Goal: Task Accomplishment & Management: Manage account settings

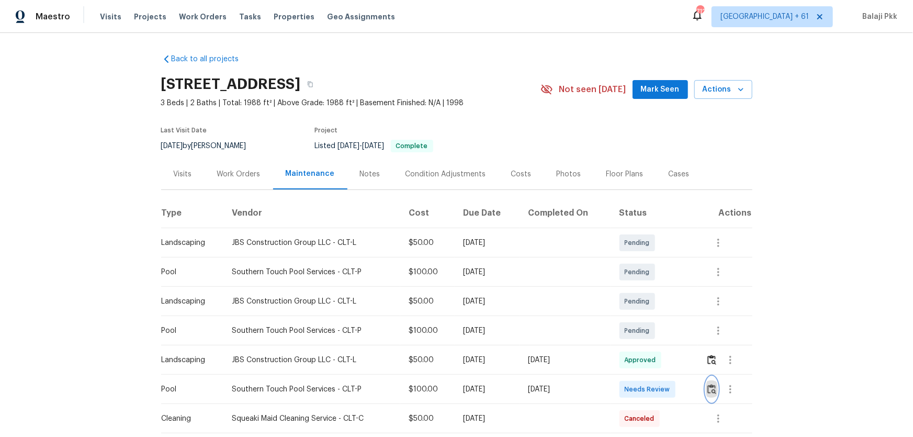
click at [710, 384] on img "button" at bounding box center [712, 389] width 9 height 10
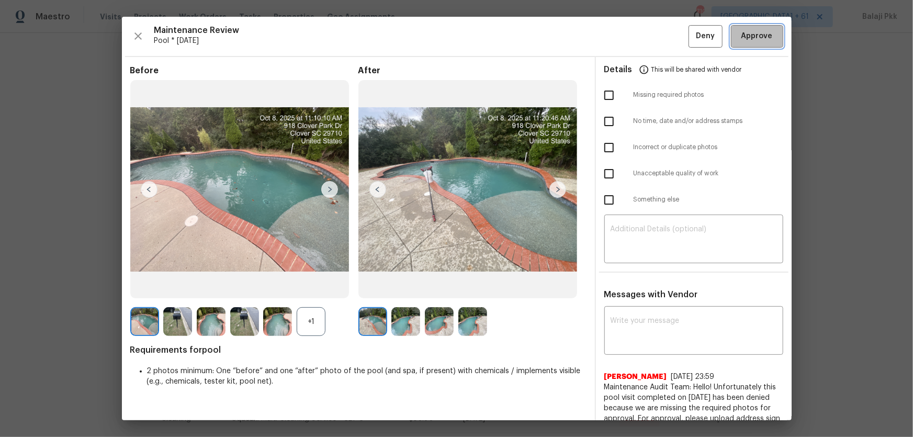
click at [765, 44] on button "Approve" at bounding box center [757, 36] width 52 height 23
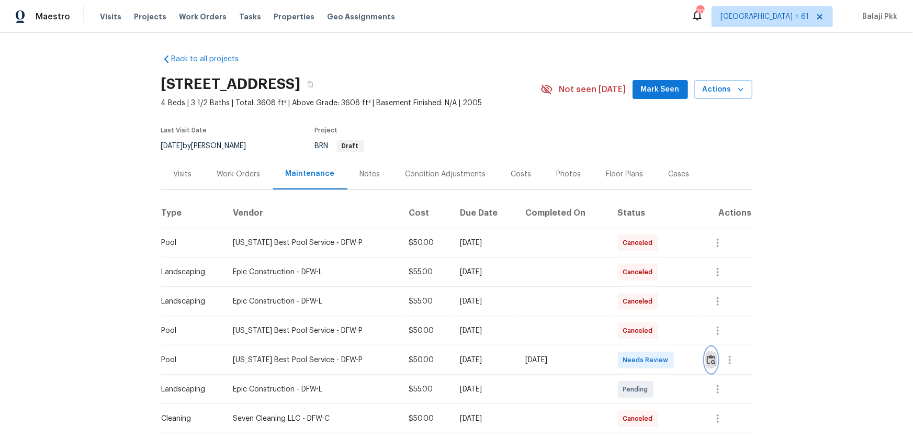
click at [650, 288] on img "button" at bounding box center [711, 360] width 9 height 10
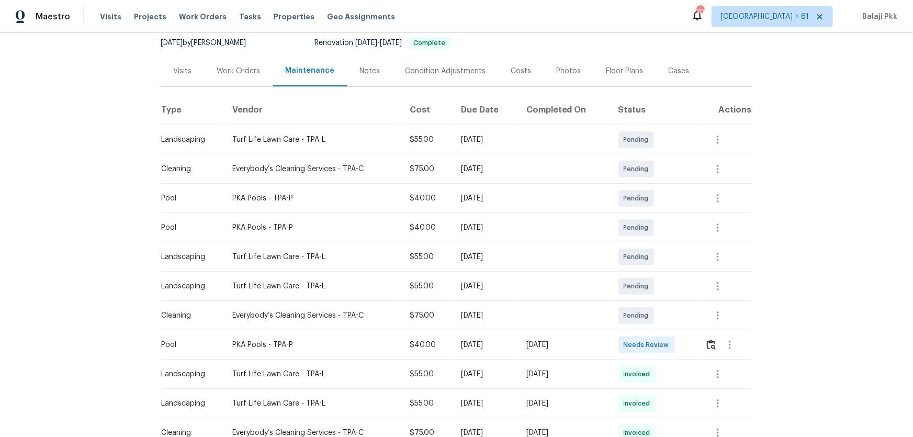
scroll to position [238, 0]
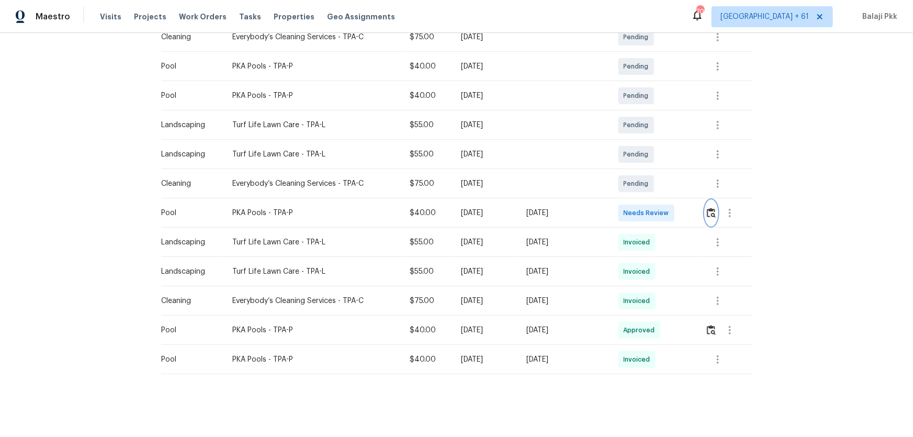
click at [650, 208] on img "button" at bounding box center [711, 213] width 9 height 10
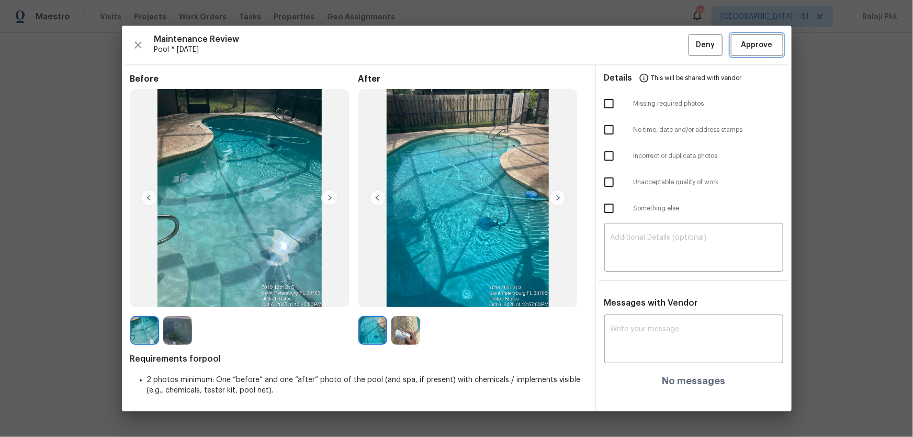
click at [650, 39] on span "Approve" at bounding box center [757, 45] width 31 height 13
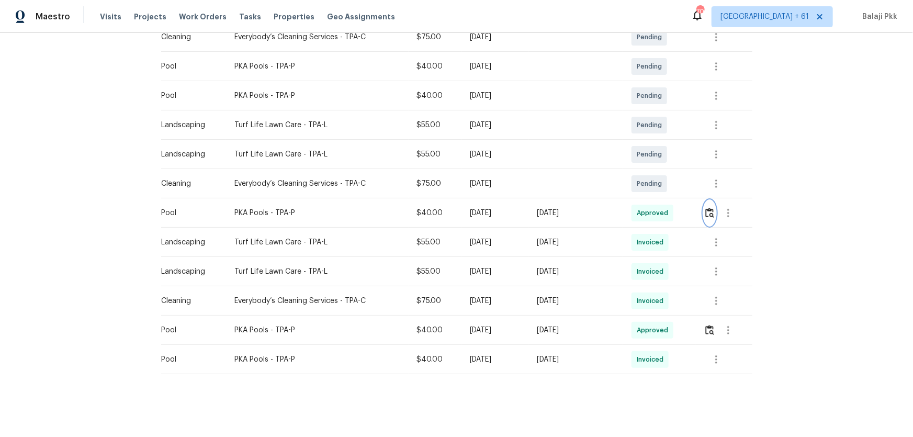
scroll to position [0, 0]
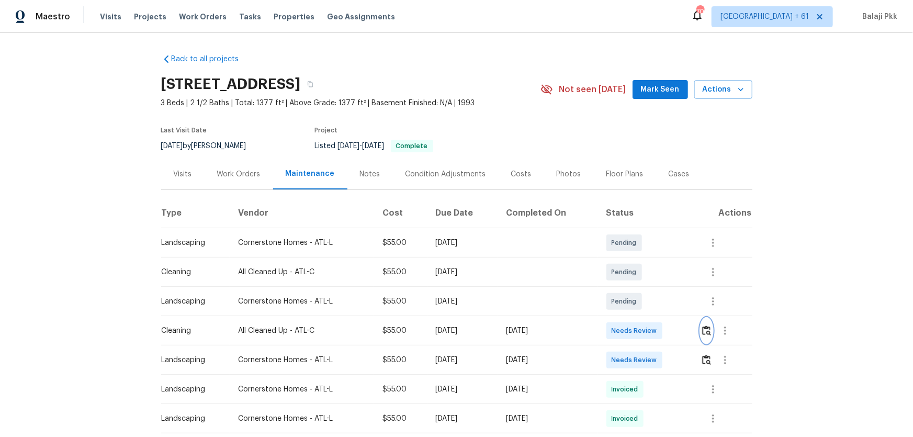
click at [650, 288] on img "button" at bounding box center [706, 331] width 9 height 10
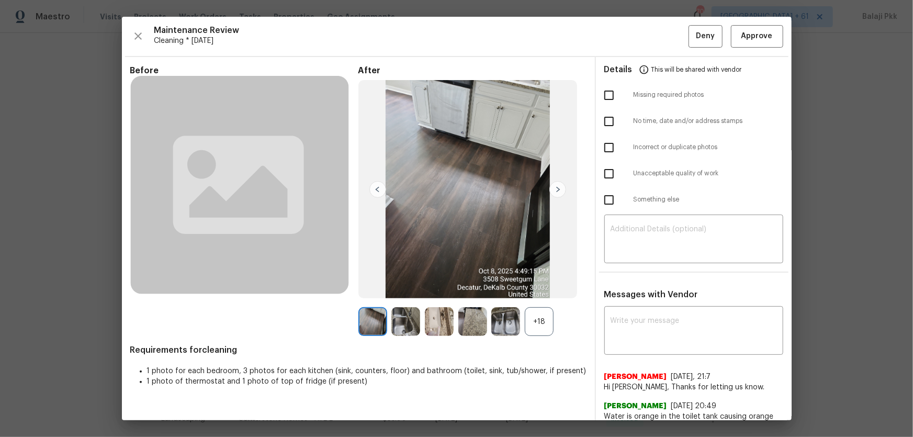
click at [539, 288] on div "+18" at bounding box center [539, 321] width 29 height 29
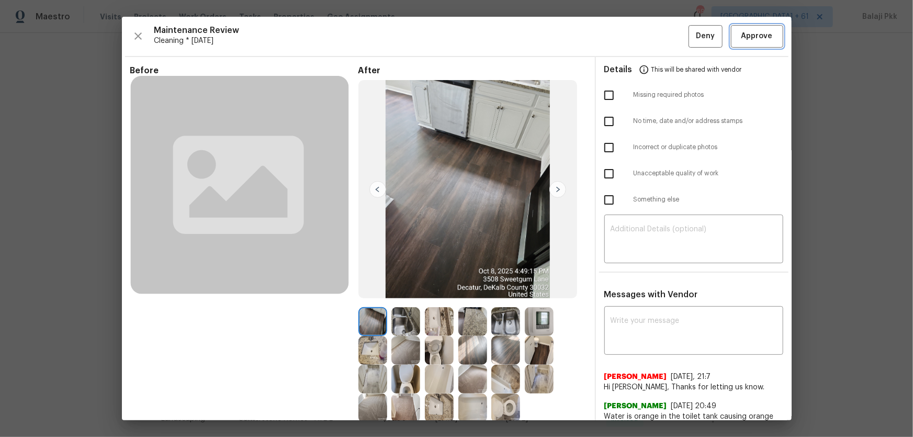
click at [650, 35] on button "Approve" at bounding box center [757, 36] width 52 height 23
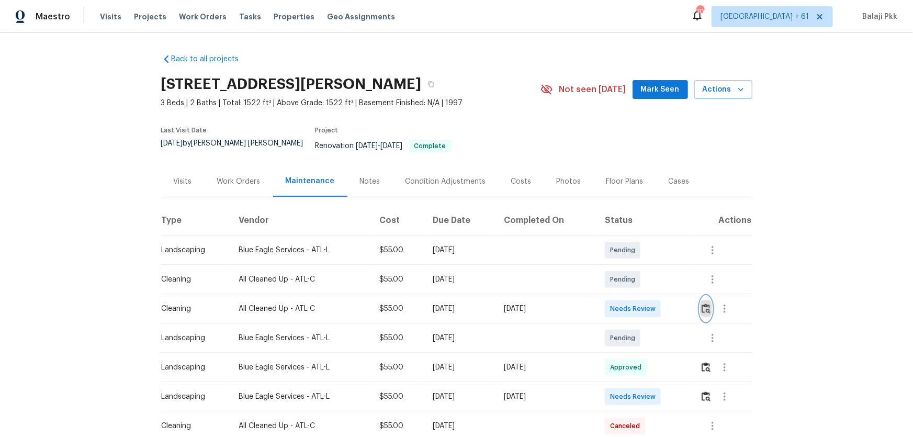
click at [650, 288] on img "button" at bounding box center [706, 309] width 9 height 10
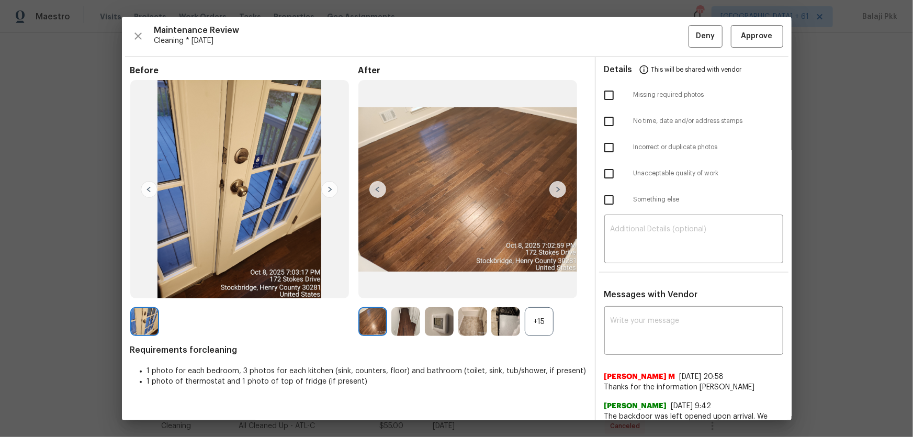
click at [535, 288] on div "+15" at bounding box center [539, 321] width 29 height 29
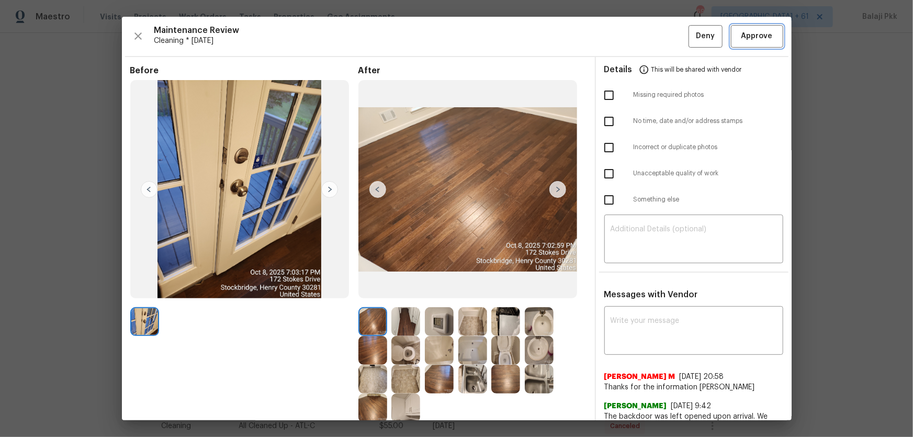
click at [650, 30] on span "Approve" at bounding box center [757, 36] width 31 height 13
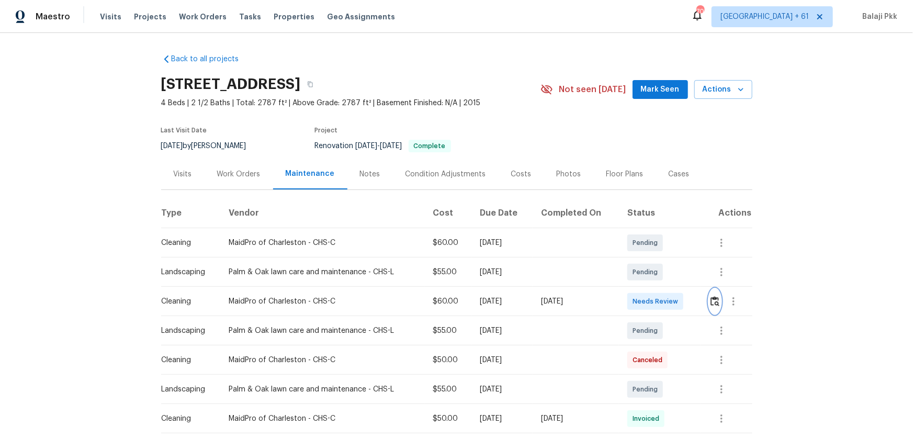
click at [650, 288] on img "button" at bounding box center [715, 301] width 9 height 10
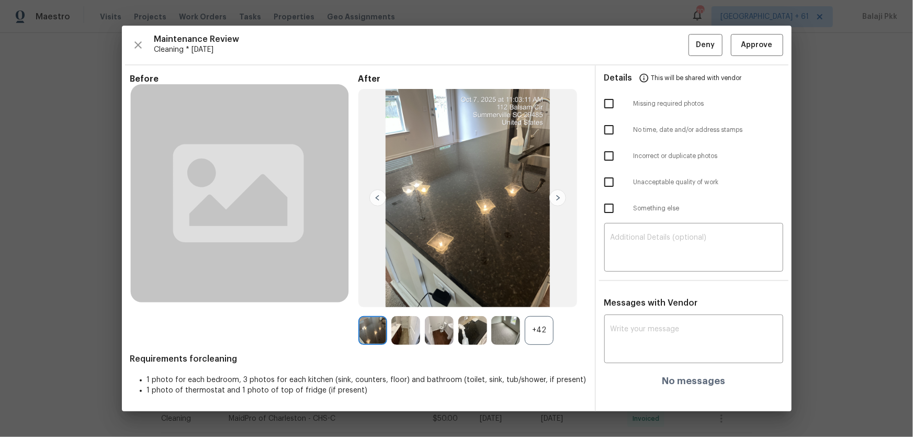
drag, startPoint x: 552, startPoint y: 326, endPoint x: 443, endPoint y: 37, distance: 309.3
click at [549, 288] on div "After +42" at bounding box center [473, 209] width 228 height 271
click at [650, 40] on span "Approve" at bounding box center [758, 45] width 36 height 13
click at [650, 40] on div "Maintenance Review Cleaning * Tue, Oct 07 Deny" at bounding box center [456, 45] width 653 height 23
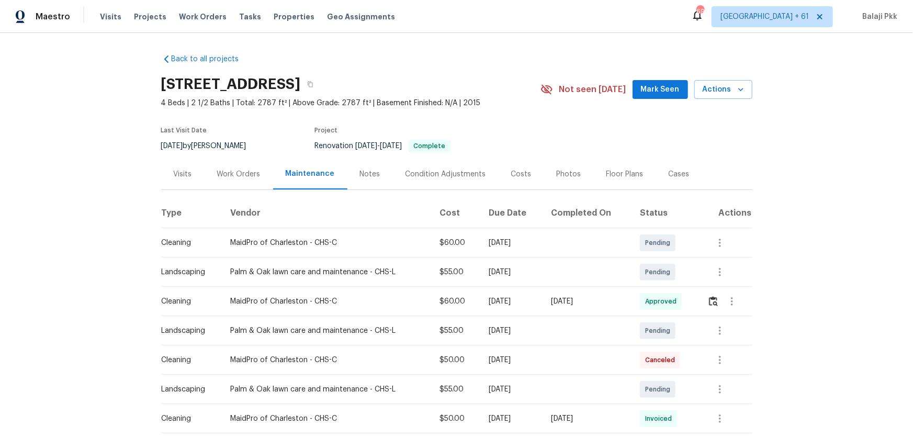
click at [650, 137] on section "112 Balsam Cir, Summerville, SC 29485 4 Beds | 2 1/2 Baths | Total: 2787 ft² | …" at bounding box center [456, 115] width 591 height 88
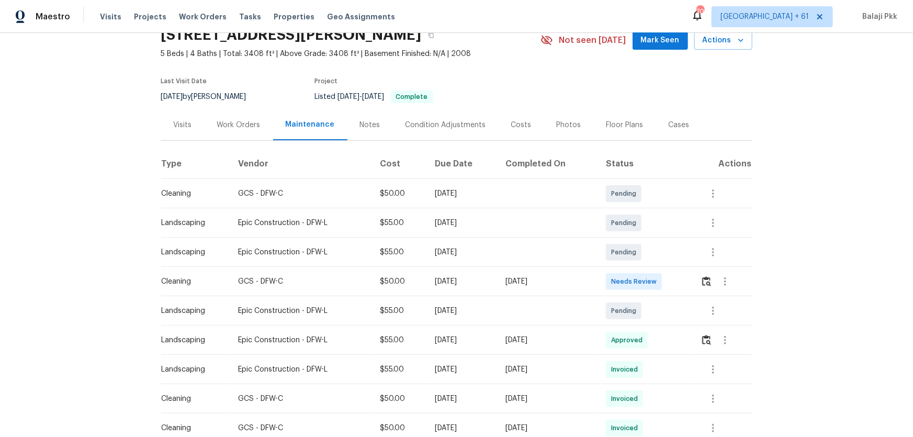
scroll to position [47, 0]
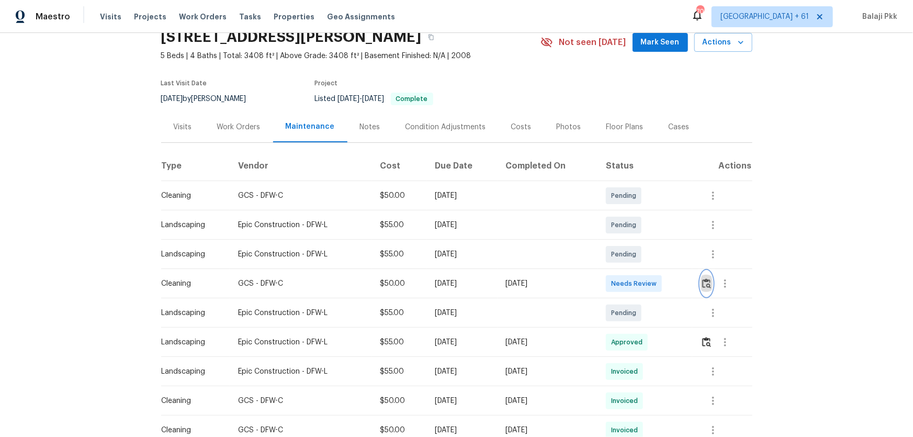
click at [650, 277] on button "button" at bounding box center [707, 283] width 12 height 25
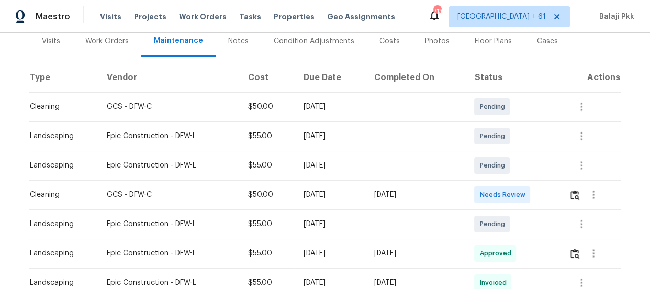
scroll to position [142, 0]
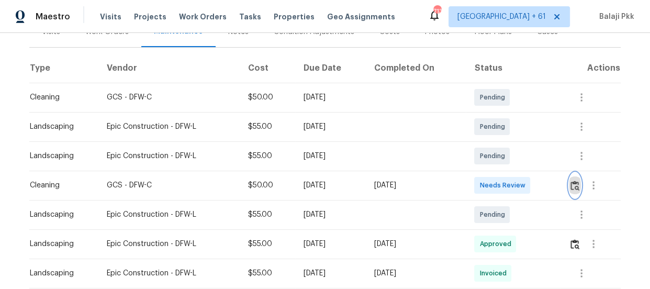
click at [571, 182] on img "button" at bounding box center [575, 186] width 9 height 10
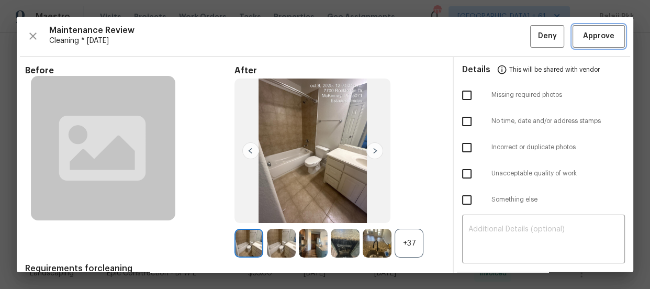
click at [586, 38] on span "Approve" at bounding box center [598, 36] width 31 height 13
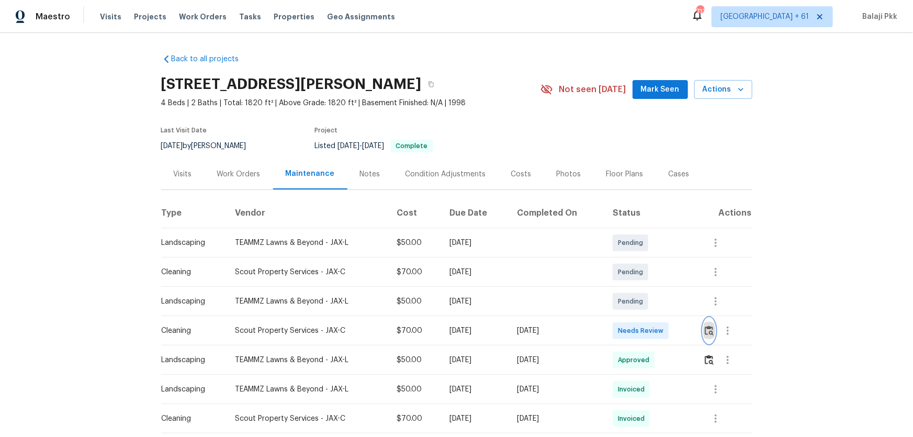
click at [650, 288] on img "button" at bounding box center [709, 331] width 9 height 10
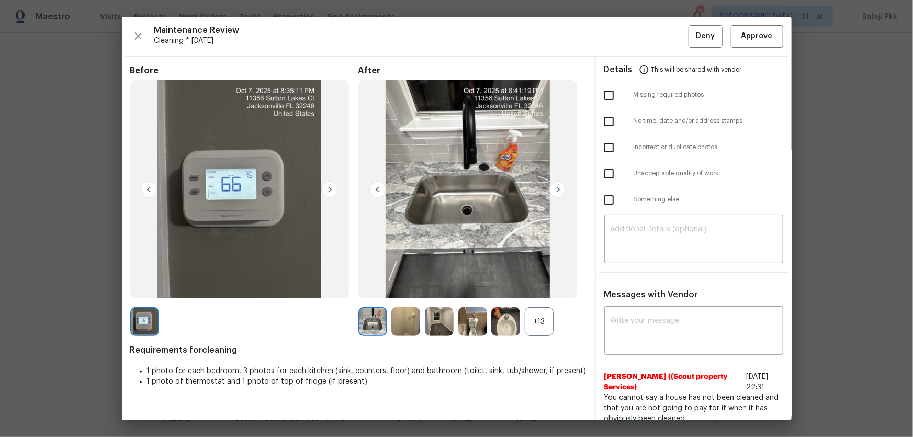
click at [537, 288] on div "+13" at bounding box center [539, 321] width 29 height 29
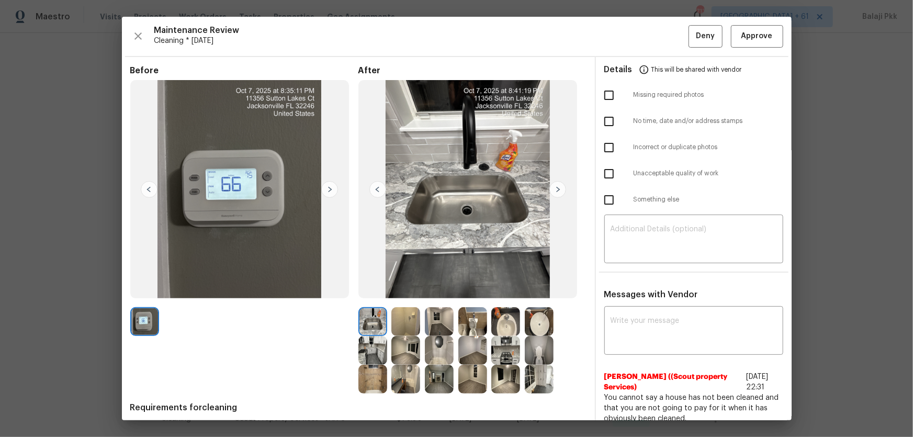
click at [650, 52] on div "Maintenance Review Cleaning * Mon, Oct 06 Deny Approve Before After Requirement…" at bounding box center [457, 219] width 670 height 404
click at [650, 45] on button "Approve" at bounding box center [757, 36] width 52 height 23
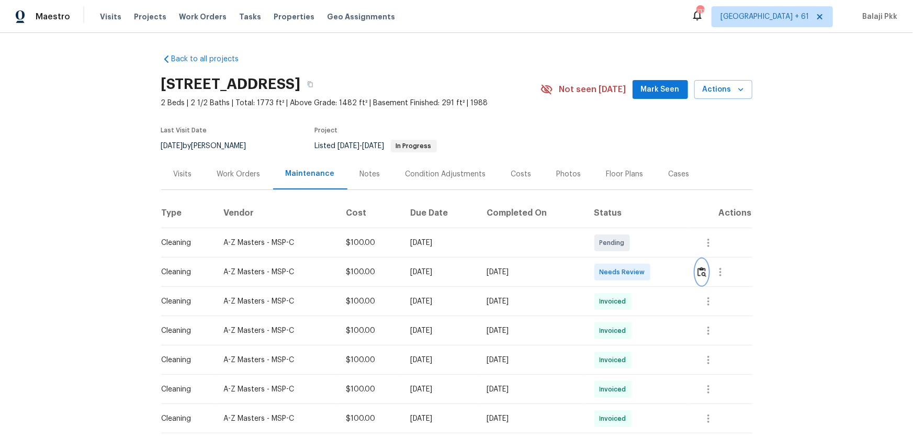
click at [650, 277] on button "button" at bounding box center [702, 272] width 12 height 25
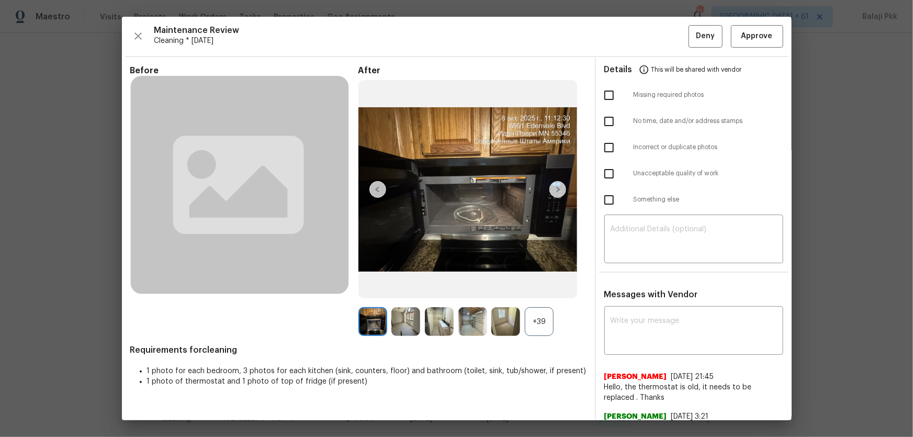
click at [544, 288] on div "+39" at bounding box center [539, 321] width 29 height 29
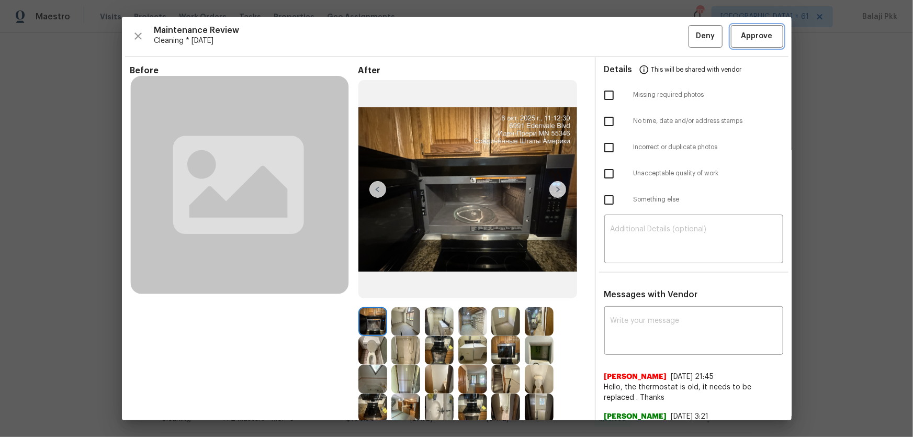
click at [650, 33] on button "Approve" at bounding box center [757, 36] width 52 height 23
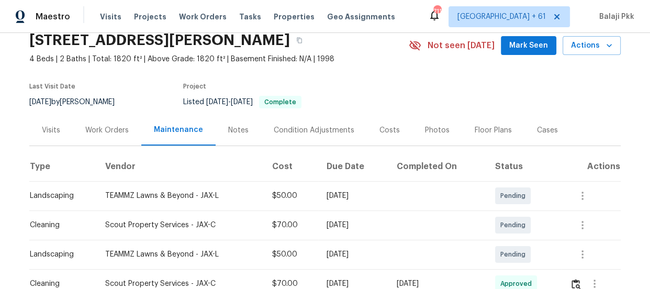
scroll to position [238, 0]
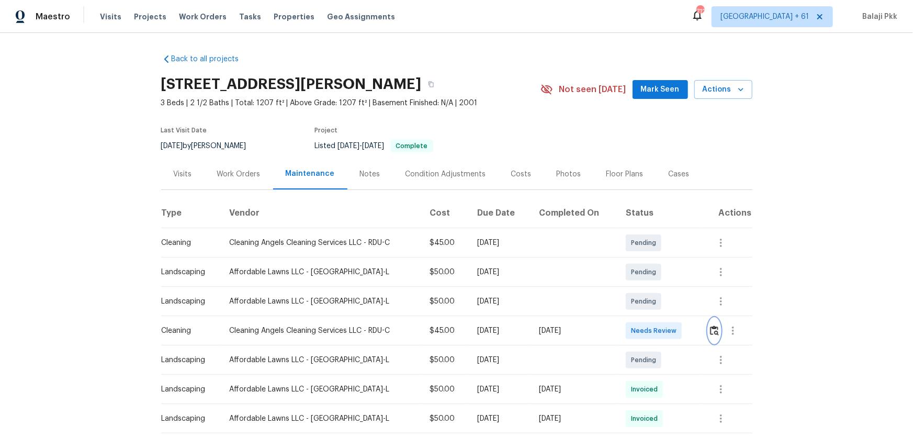
click at [710, 331] on img "button" at bounding box center [714, 331] width 9 height 10
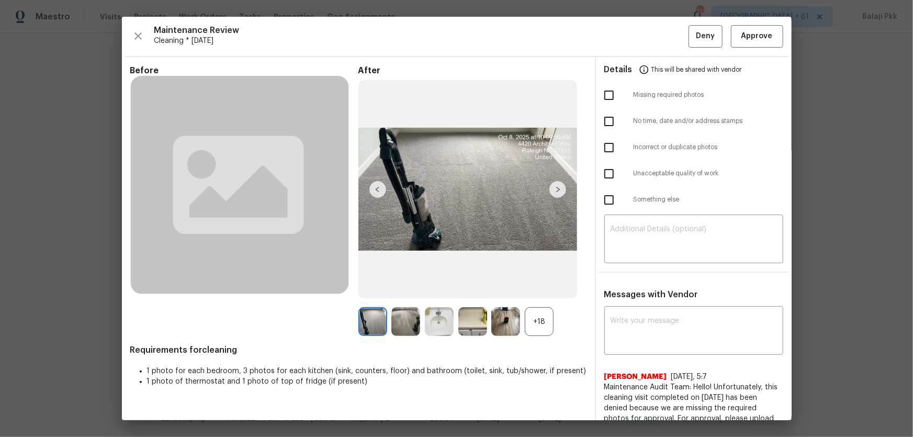
click at [534, 327] on div "+18" at bounding box center [539, 321] width 29 height 29
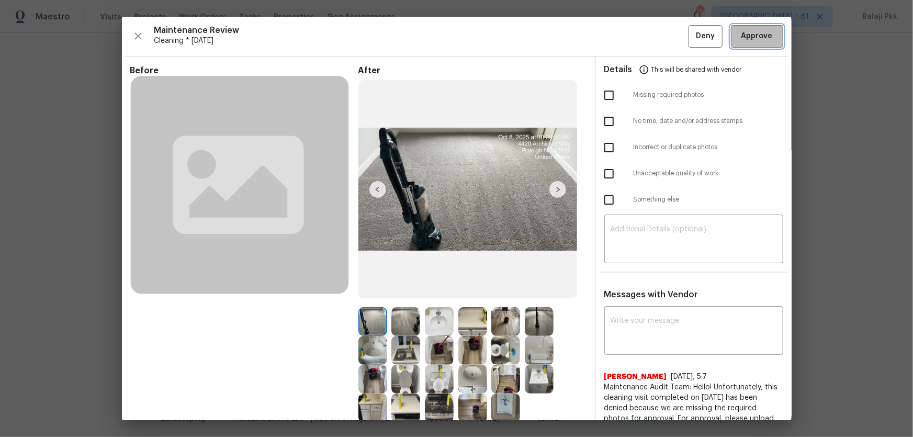
click at [742, 36] on span "Approve" at bounding box center [757, 36] width 31 height 13
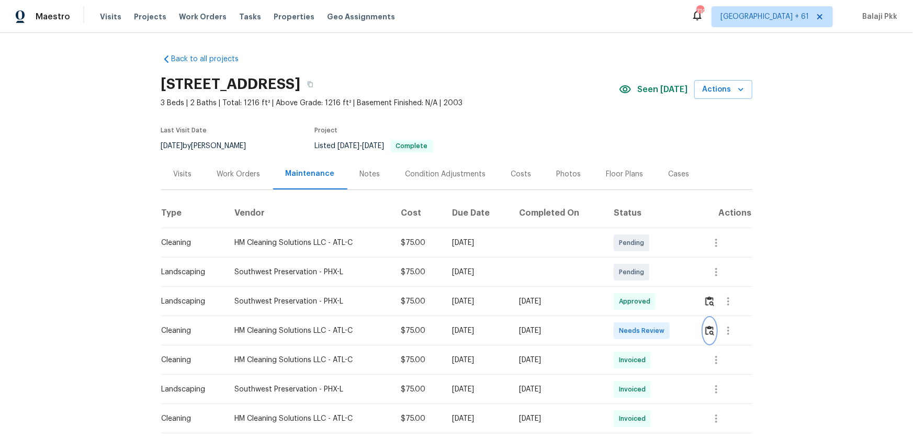
click at [708, 327] on img "button" at bounding box center [710, 331] width 9 height 10
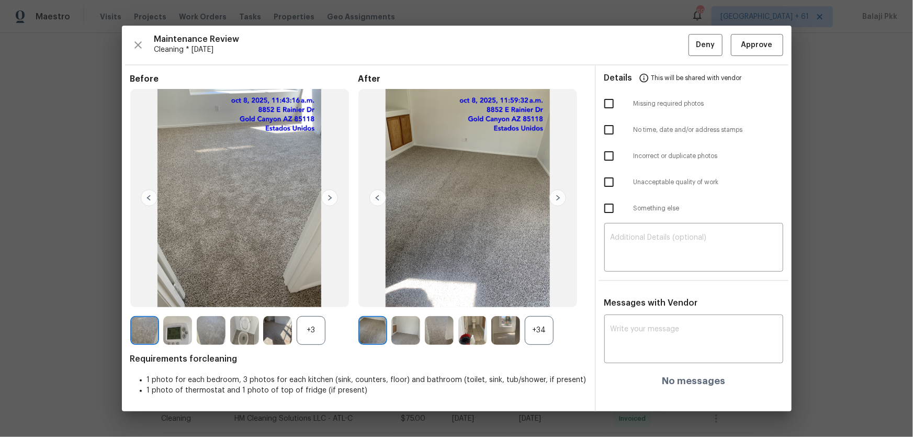
click at [550, 327] on div "+34" at bounding box center [539, 330] width 29 height 29
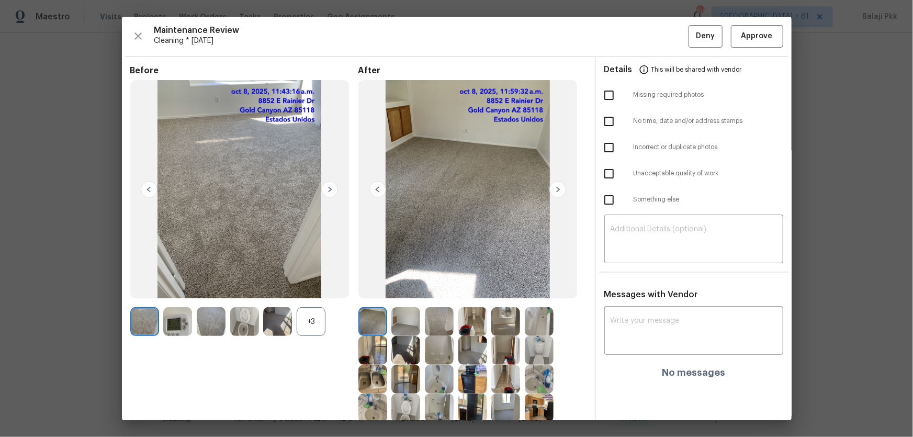
click at [323, 316] on div "+3" at bounding box center [311, 321] width 29 height 29
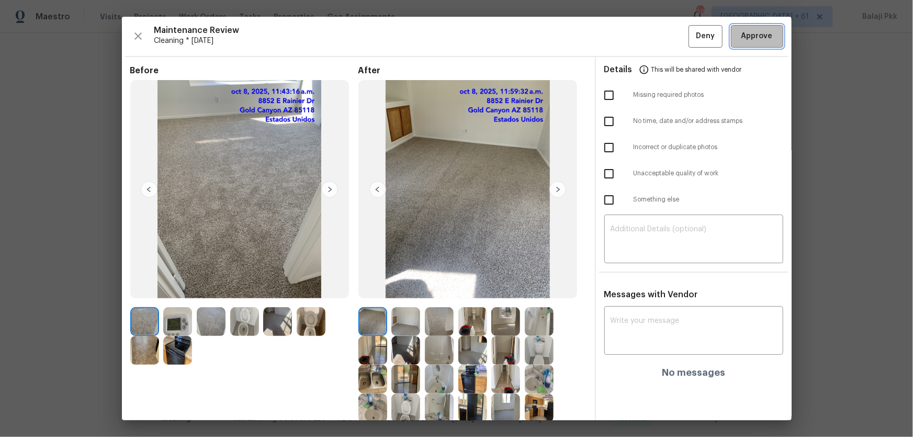
click at [744, 33] on span "Approve" at bounding box center [757, 36] width 31 height 13
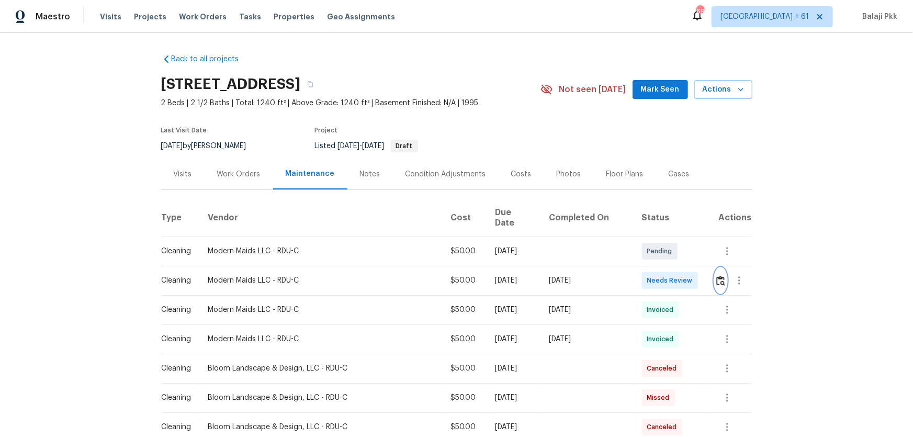
click at [650, 276] on img "button" at bounding box center [721, 281] width 9 height 10
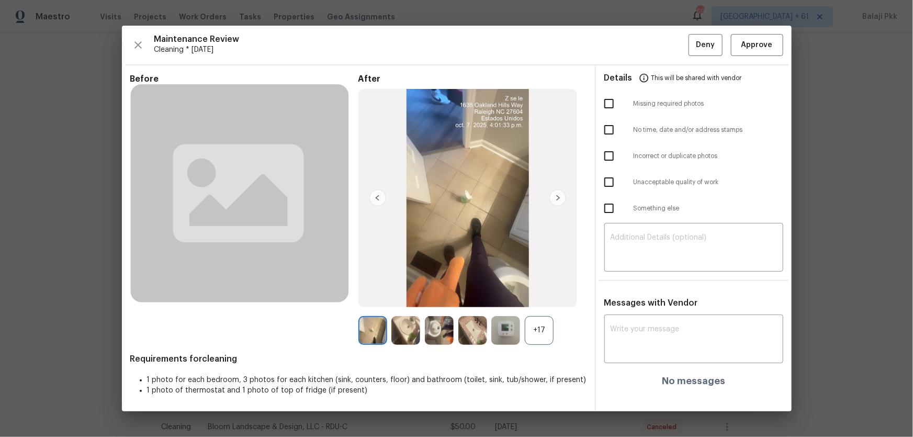
click at [550, 288] on div "+17" at bounding box center [539, 330] width 29 height 29
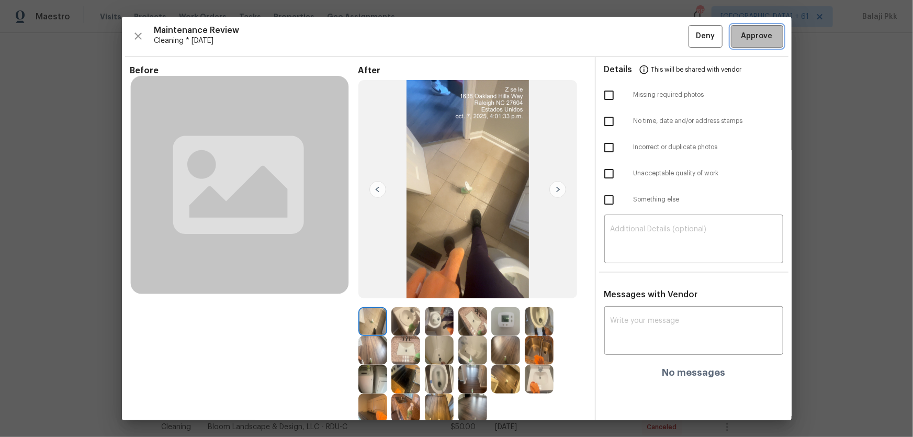
click at [650, 27] on button "Approve" at bounding box center [757, 36] width 52 height 23
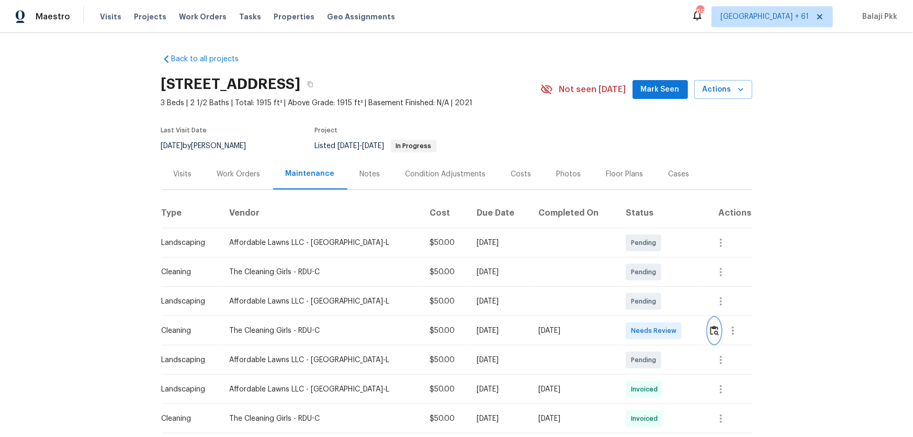
click at [650, 288] on img "button" at bounding box center [714, 331] width 9 height 10
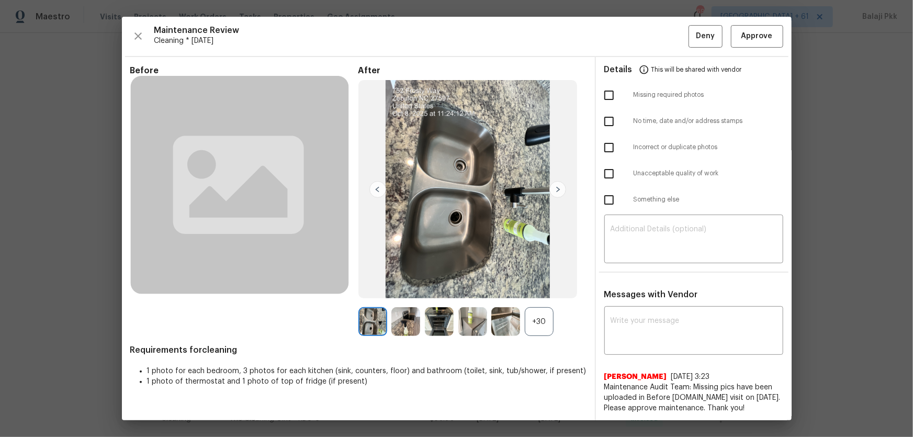
click at [542, 288] on div "+30" at bounding box center [539, 321] width 29 height 29
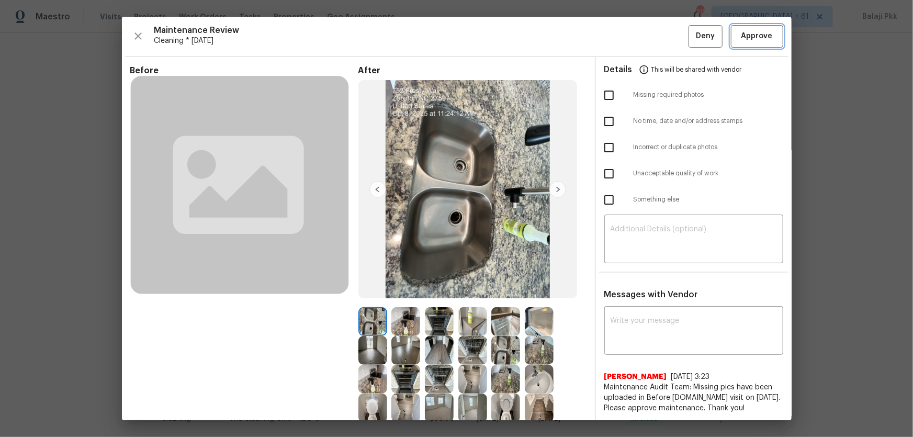
click at [650, 33] on span "Approve" at bounding box center [758, 36] width 36 height 13
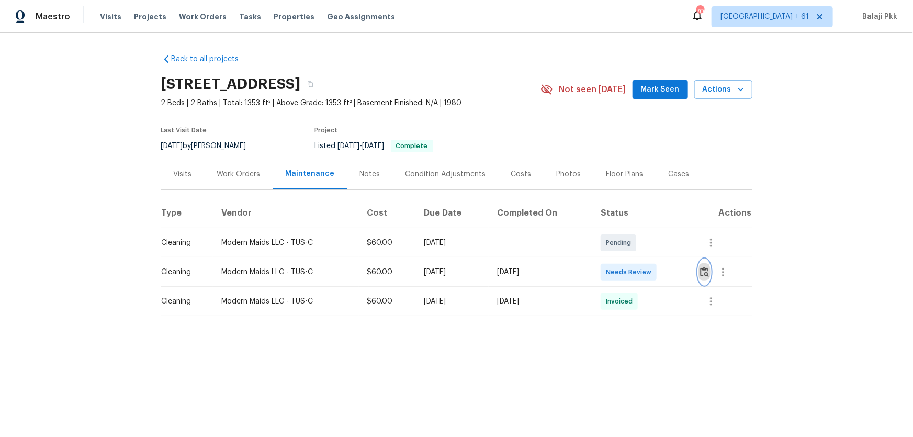
click at [650, 263] on button "button" at bounding box center [705, 272] width 12 height 25
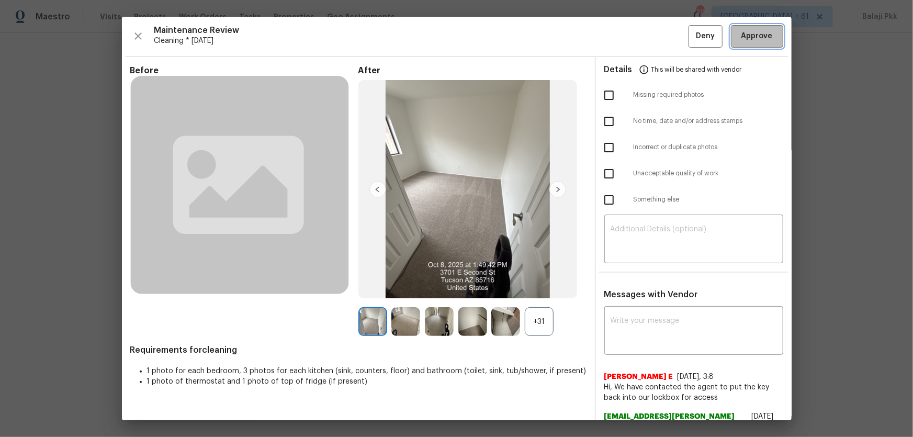
click at [650, 35] on span "Approve" at bounding box center [757, 36] width 31 height 13
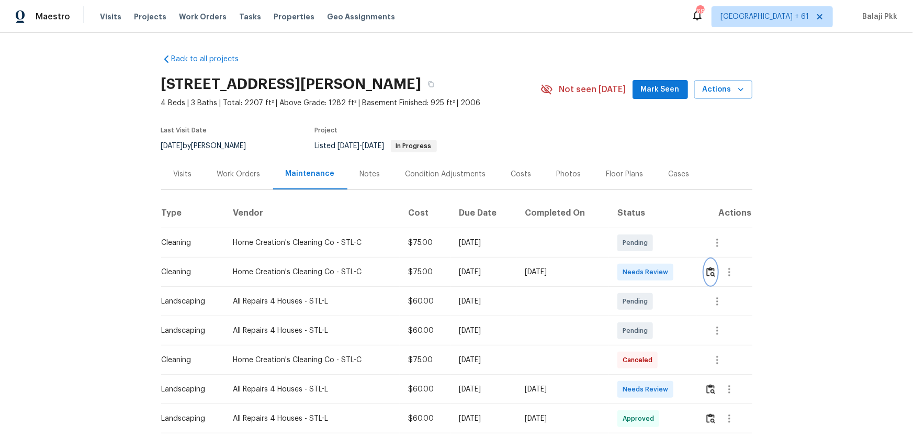
click at [650, 274] on img "button" at bounding box center [711, 272] width 9 height 10
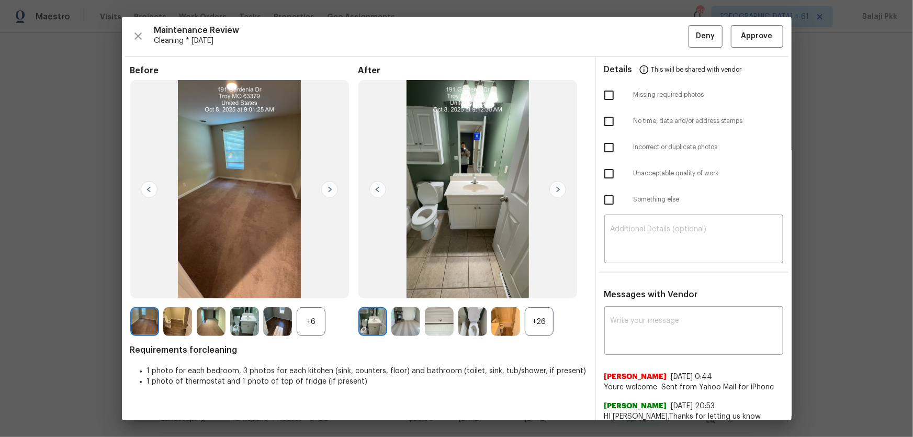
click at [541, 288] on div "+26" at bounding box center [539, 321] width 29 height 29
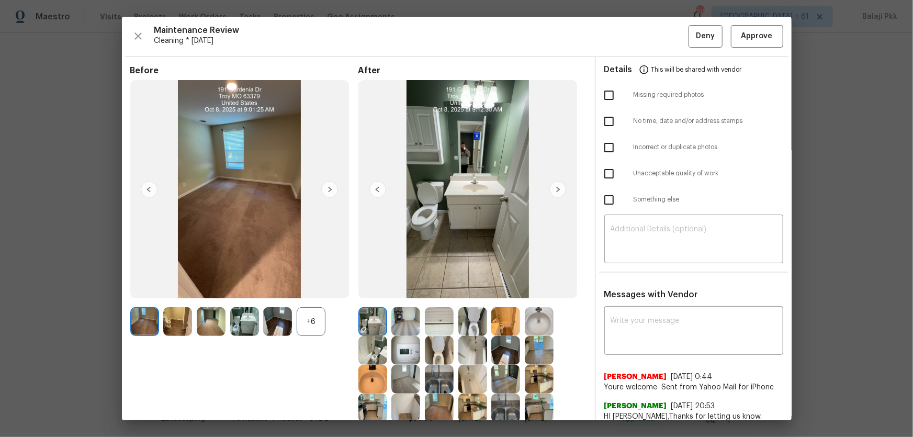
click at [310, 288] on div "+6" at bounding box center [311, 321] width 29 height 29
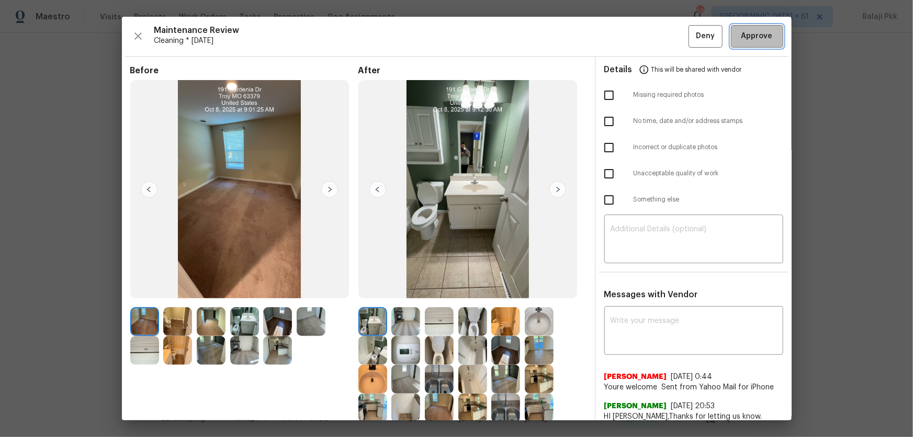
click at [650, 42] on button "Approve" at bounding box center [757, 36] width 52 height 23
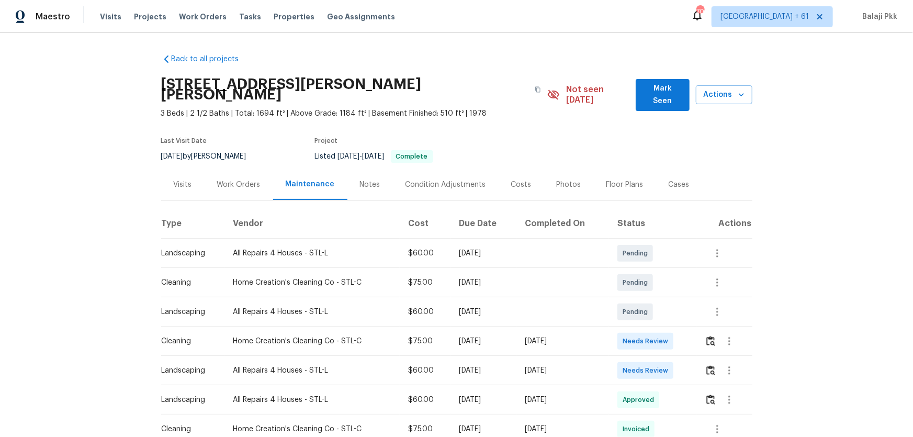
click at [650, 288] on div at bounding box center [729, 341] width 25 height 25
click at [650, 288] on img "button" at bounding box center [711, 341] width 9 height 10
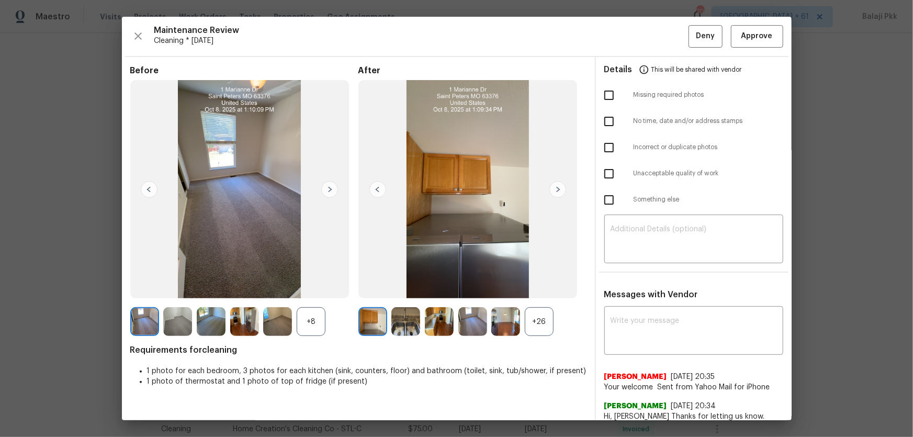
click at [544, 288] on div "+26" at bounding box center [539, 321] width 29 height 29
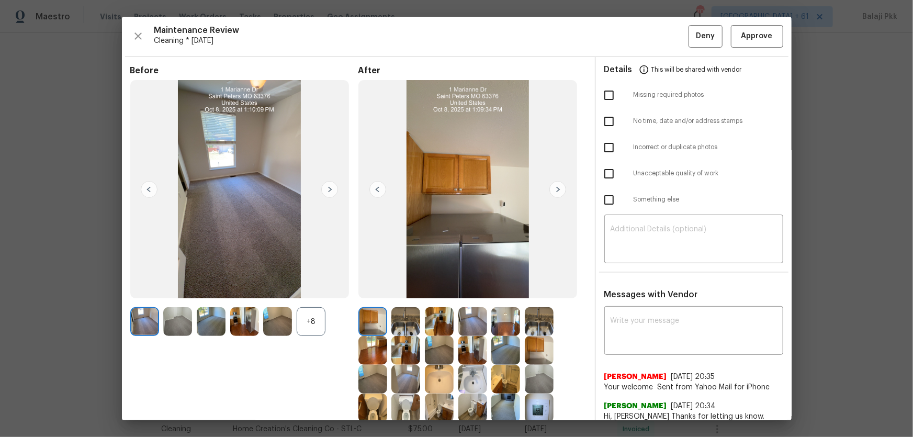
click at [319, 288] on div "+8" at bounding box center [311, 321] width 29 height 29
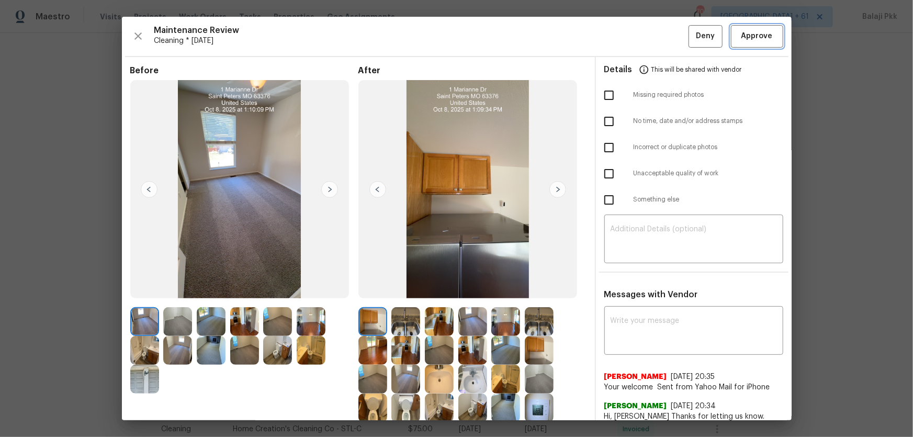
drag, startPoint x: 738, startPoint y: 31, endPoint x: 647, endPoint y: 4, distance: 94.9
click at [650, 31] on span "Approve" at bounding box center [757, 36] width 31 height 13
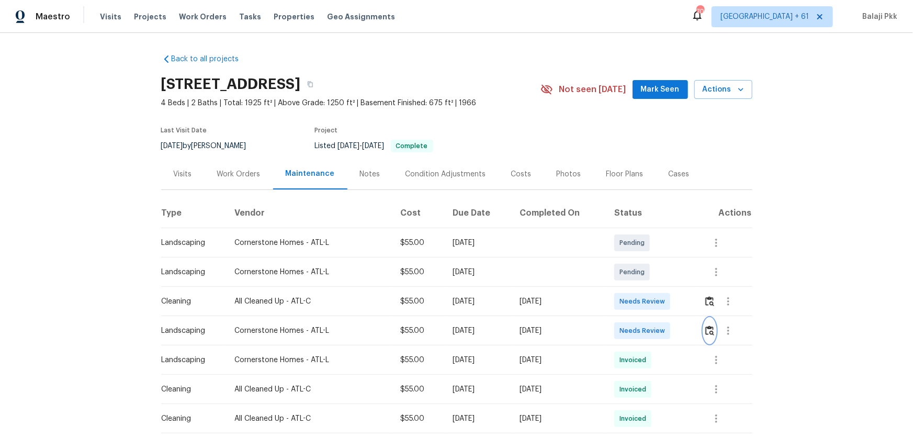
click at [650, 288] on img "button" at bounding box center [710, 331] width 9 height 10
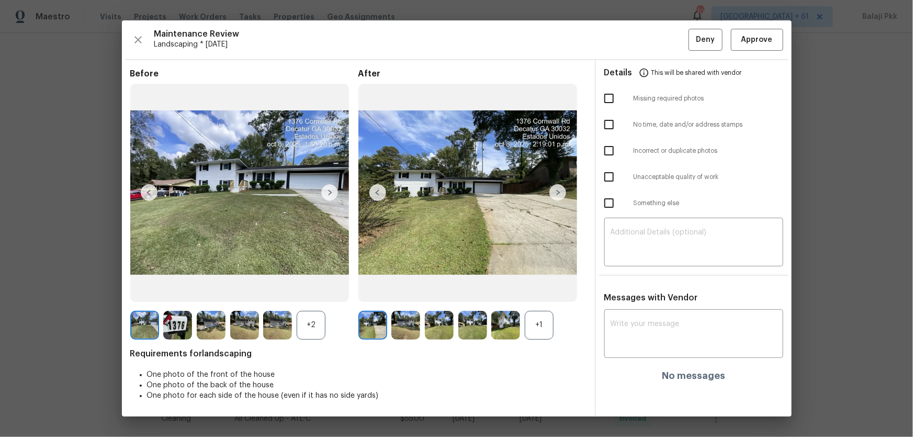
click at [542, 288] on div "+1" at bounding box center [539, 325] width 29 height 29
click at [318, 288] on div "+2" at bounding box center [311, 325] width 29 height 29
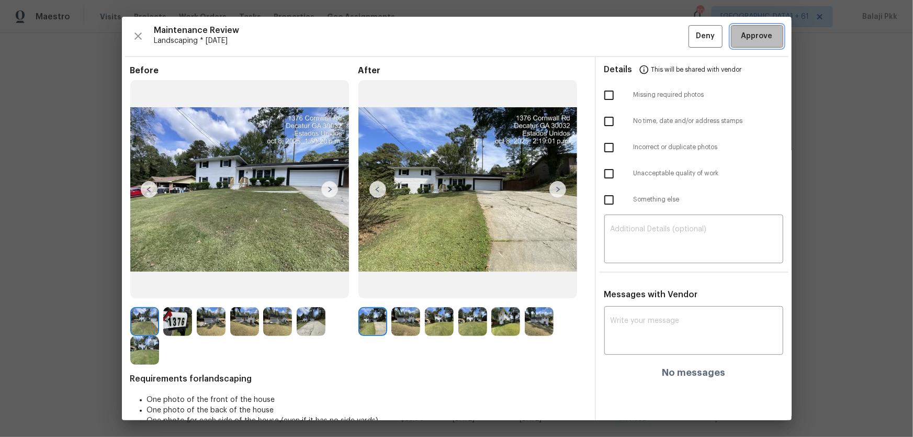
drag, startPoint x: 759, startPoint y: 32, endPoint x: 661, endPoint y: 4, distance: 101.9
click at [650, 33] on span "Approve" at bounding box center [757, 36] width 31 height 13
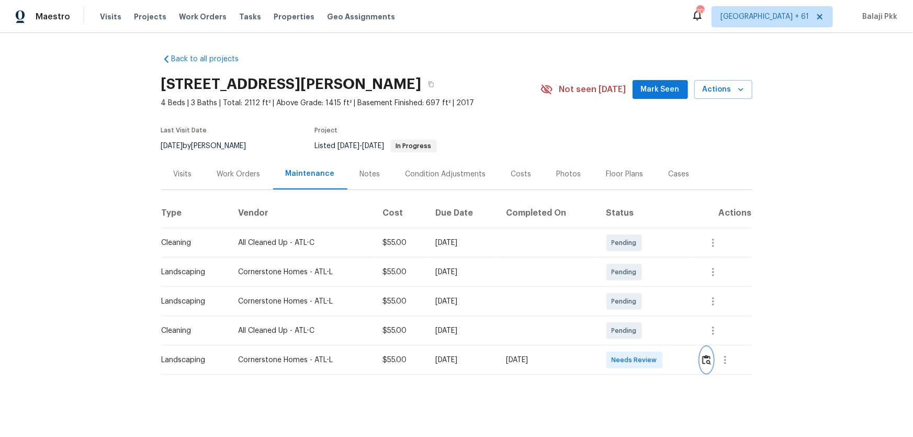
click at [650, 288] on img "button" at bounding box center [706, 360] width 9 height 10
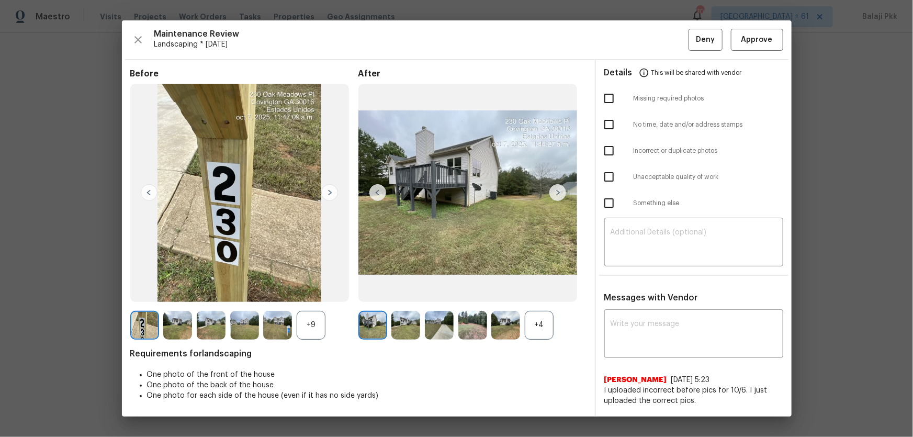
click at [327, 288] on div "+9" at bounding box center [244, 325] width 228 height 29
drag, startPoint x: 323, startPoint y: 322, endPoint x: 343, endPoint y: 319, distance: 19.6
click at [323, 288] on div "+9" at bounding box center [311, 325] width 29 height 29
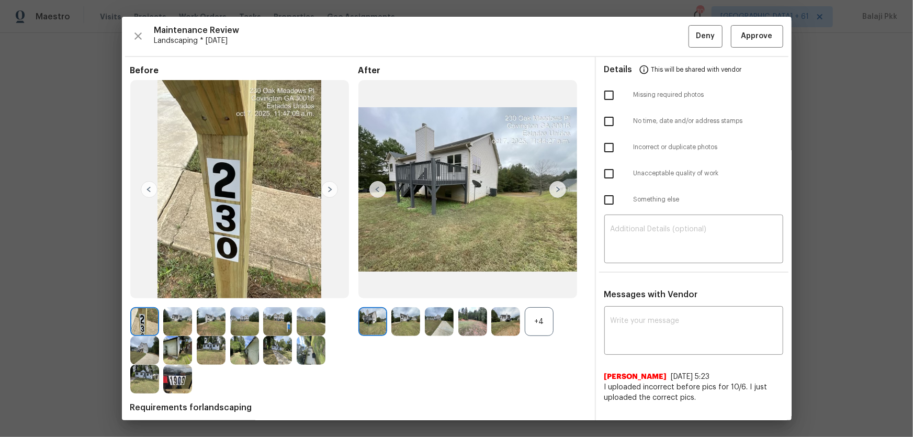
click at [525, 288] on div "+4" at bounding box center [539, 321] width 29 height 29
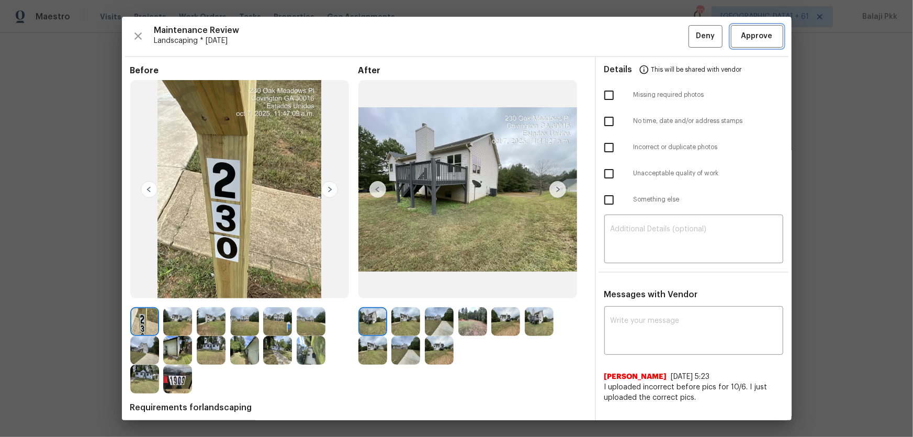
click at [650, 39] on span "Approve" at bounding box center [757, 36] width 31 height 13
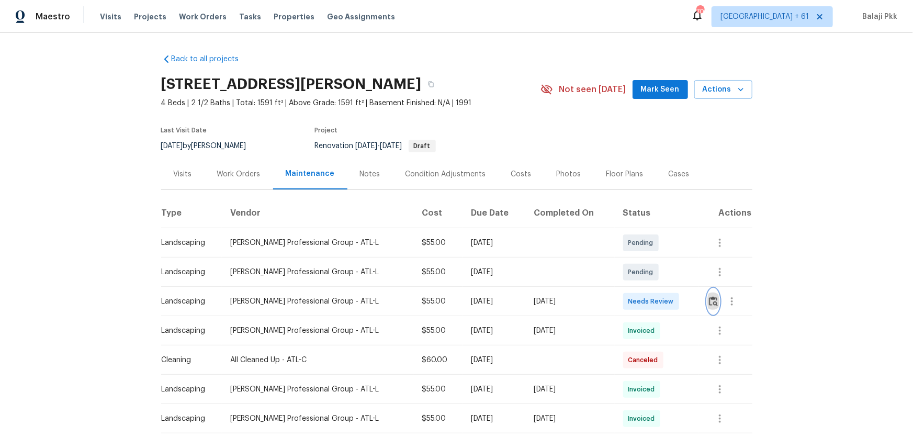
click at [650, 288] on img "button" at bounding box center [713, 301] width 9 height 10
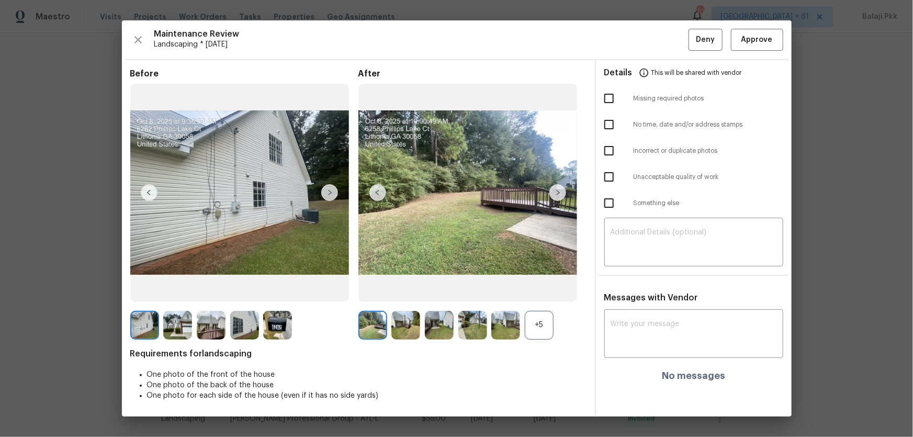
click at [541, 288] on div "+5" at bounding box center [539, 325] width 29 height 29
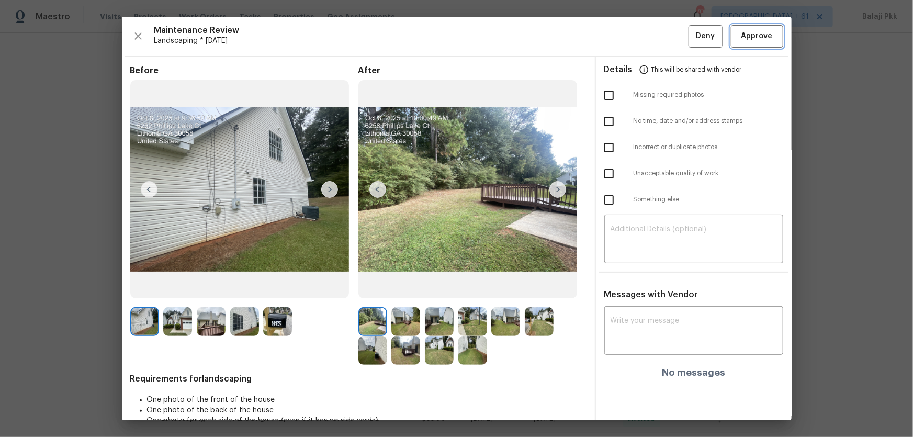
click at [650, 37] on span "Approve" at bounding box center [757, 36] width 31 height 13
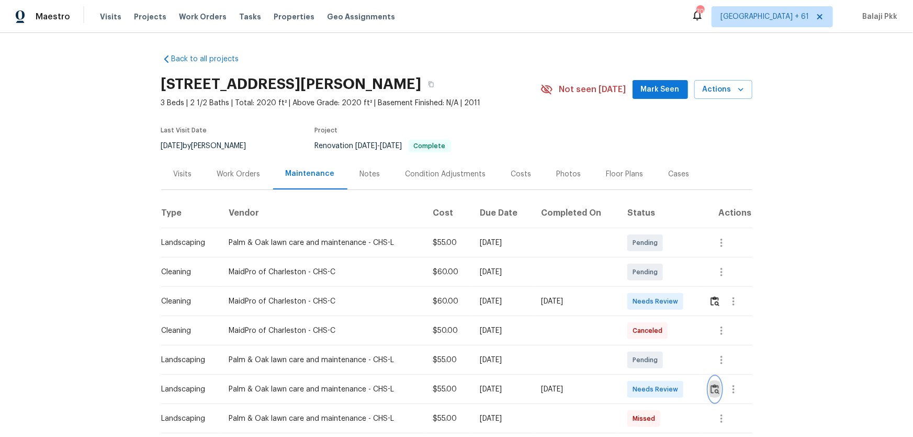
click at [650, 288] on button "button" at bounding box center [715, 389] width 12 height 25
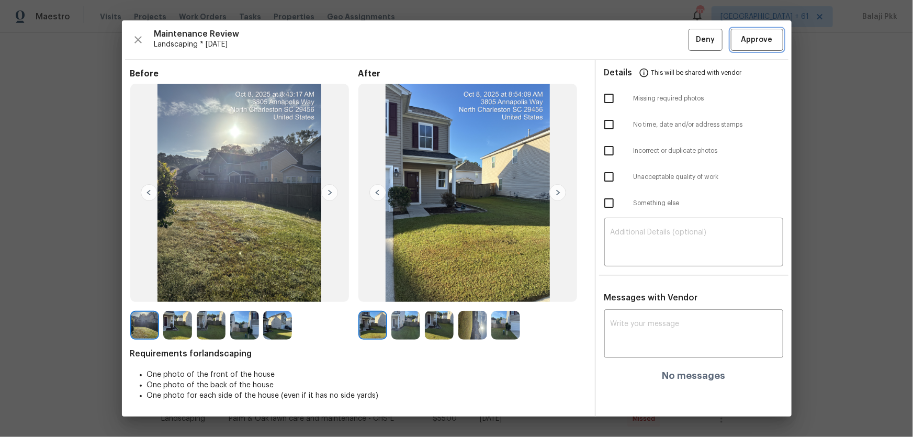
click at [650, 42] on span "Approve" at bounding box center [757, 40] width 31 height 13
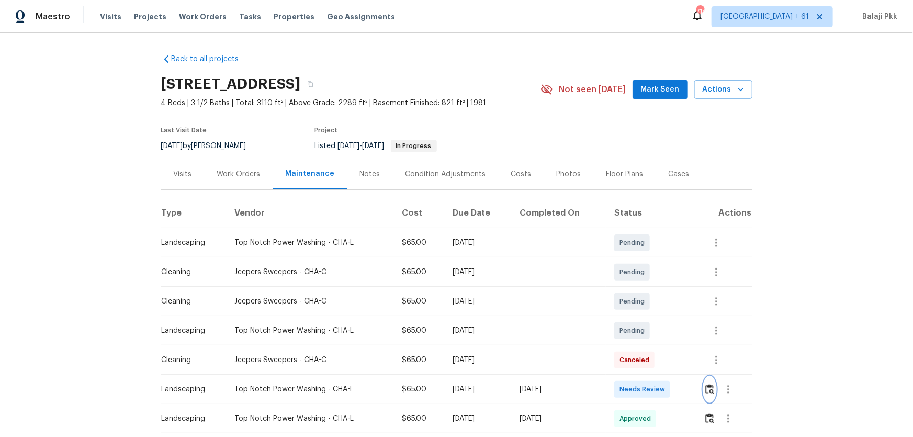
click at [650, 288] on img "button" at bounding box center [710, 389] width 9 height 10
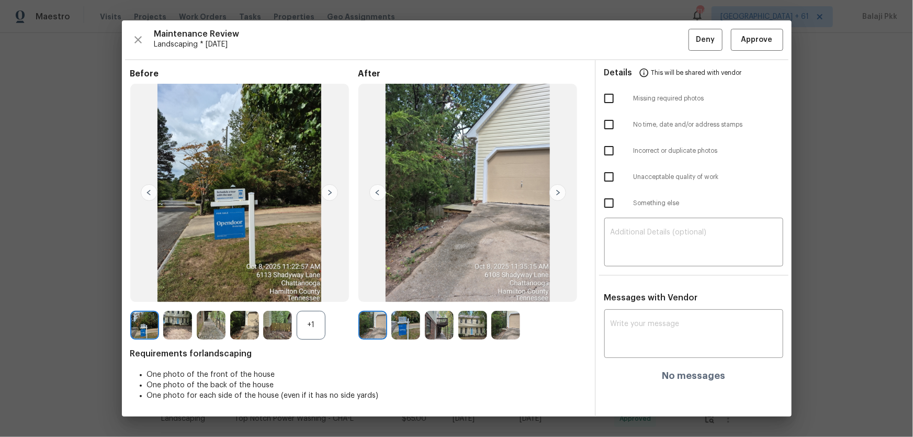
click at [302, 288] on div "+1" at bounding box center [311, 325] width 29 height 29
click at [650, 103] on span "Missing required photos" at bounding box center [709, 98] width 150 height 9
checkbox input "true"
click at [650, 264] on div "​" at bounding box center [694, 243] width 179 height 46
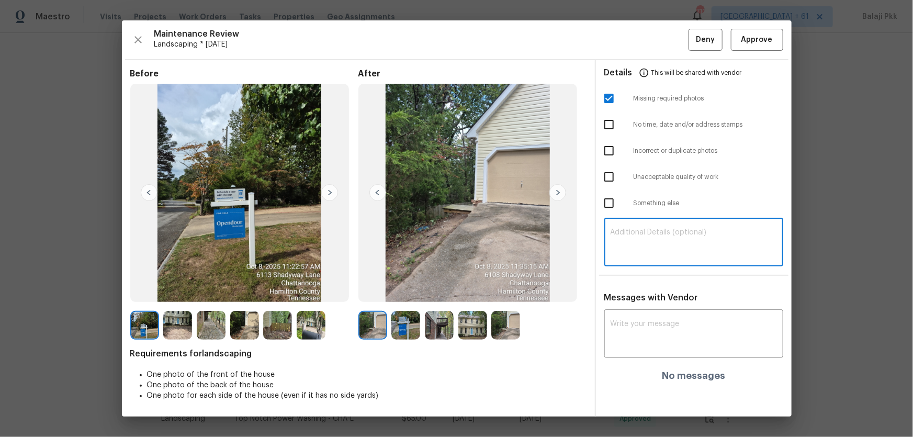
paste textarea "Maintenance Audit Team: Hello! Unfortunately, this Landscaping visit completed …"
type textarea "Maintenance Audit Team: Hello! Unfortunately, this Landscaping visit completed …"
click at [650, 288] on div "x ​" at bounding box center [694, 335] width 179 height 46
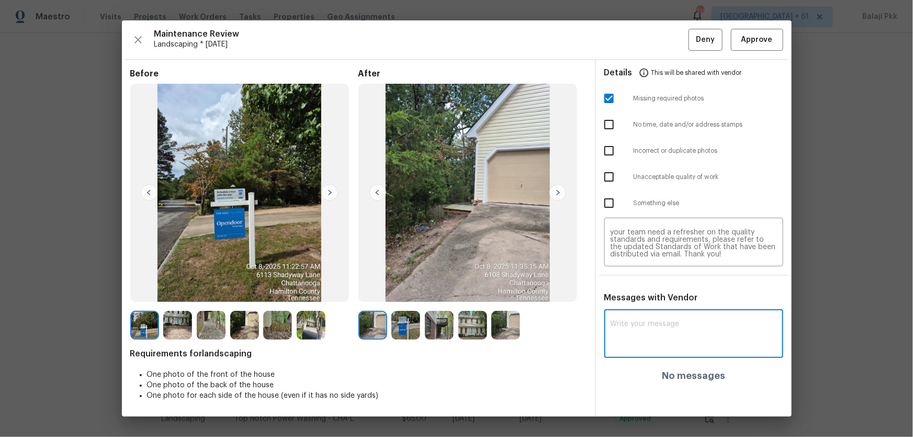
paste textarea "Maintenance Audit Team: Hello! Unfortunately, this Landscaping visit completed …"
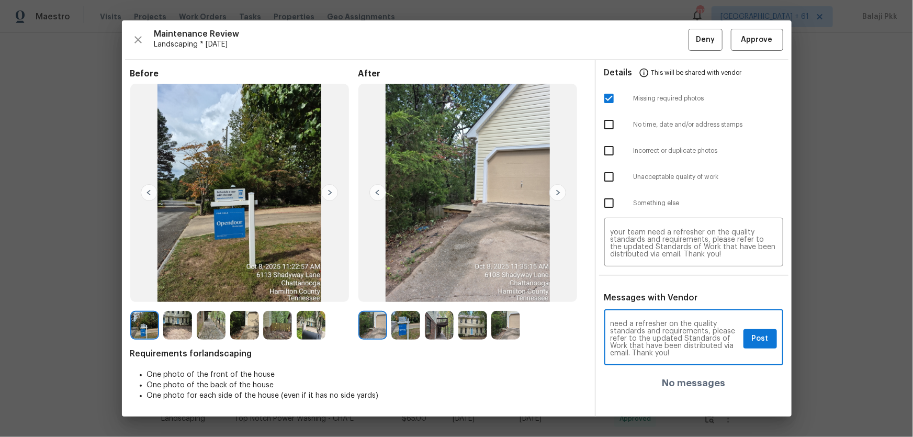
type textarea "Maintenance Audit Team: Hello! Unfortunately, this Landscaping visit completed …"
click at [650, 288] on span "Post" at bounding box center [760, 338] width 17 height 13
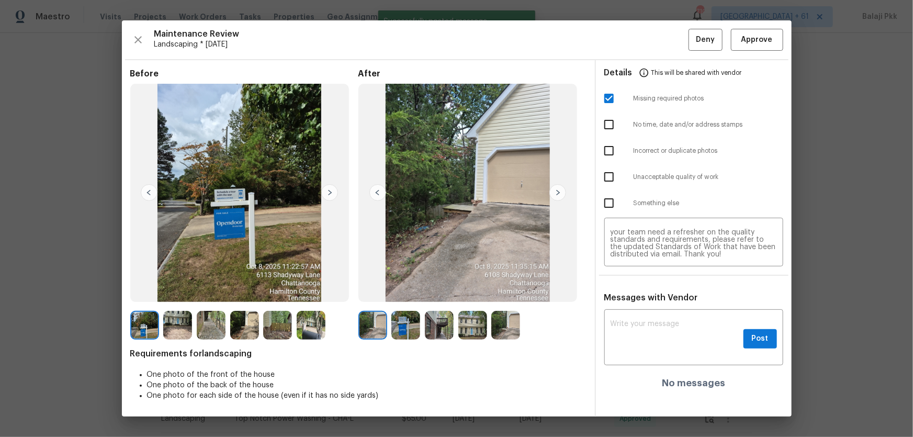
scroll to position [0, 0]
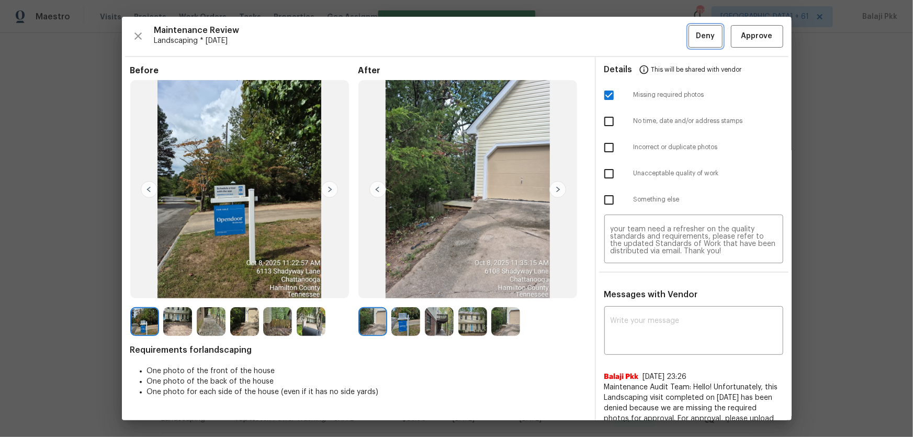
click at [650, 39] on button "Deny" at bounding box center [706, 36] width 34 height 23
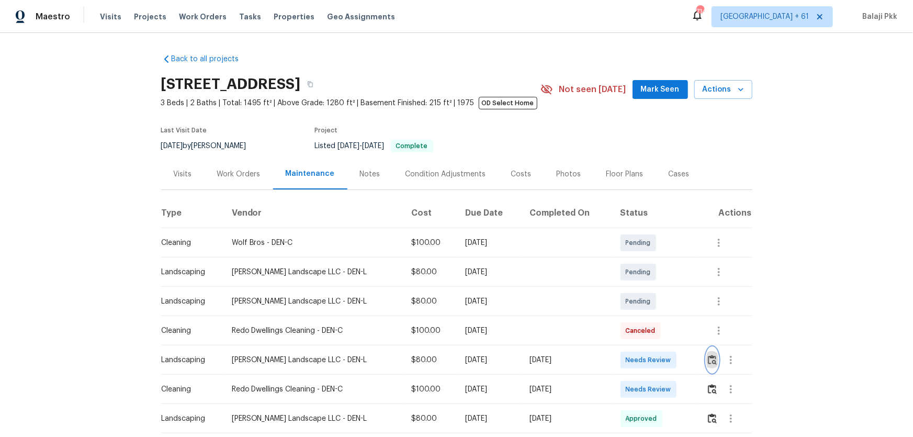
click at [650, 288] on img "button" at bounding box center [712, 360] width 9 height 10
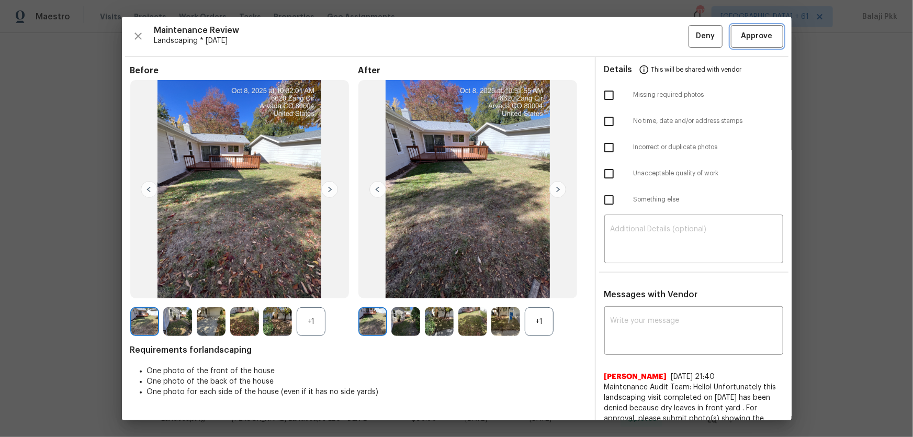
click at [650, 38] on span "Approve" at bounding box center [757, 36] width 31 height 13
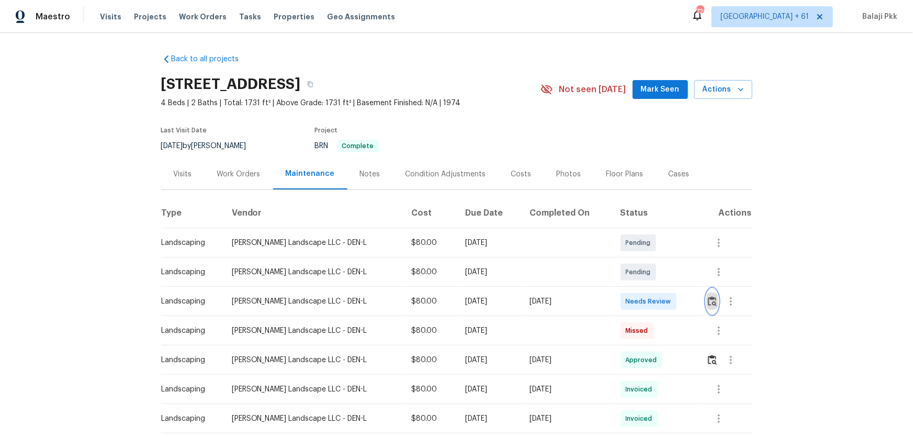
click at [650, 288] on img "button" at bounding box center [712, 301] width 9 height 10
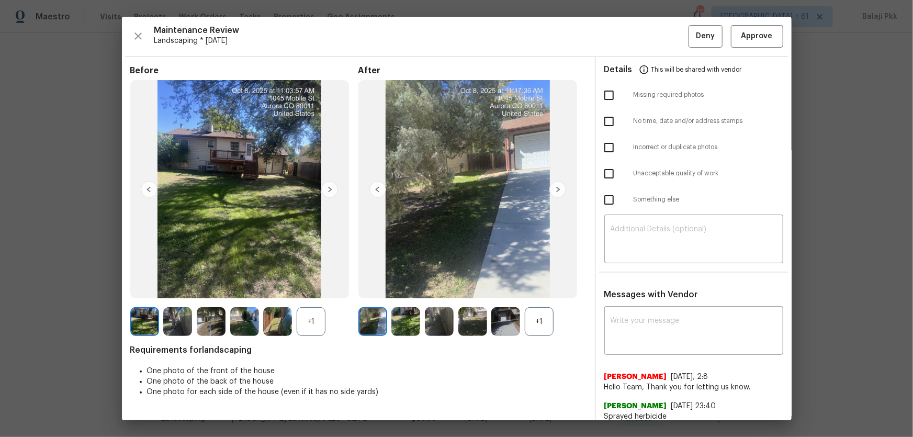
click at [540, 288] on div "+1" at bounding box center [539, 321] width 29 height 29
drag, startPoint x: 311, startPoint y: 322, endPoint x: 312, endPoint y: 294, distance: 28.3
click at [311, 288] on div "+1" at bounding box center [311, 321] width 29 height 29
drag, startPoint x: 764, startPoint y: 32, endPoint x: 685, endPoint y: 0, distance: 85.2
click at [650, 32] on span "Approve" at bounding box center [757, 36] width 31 height 13
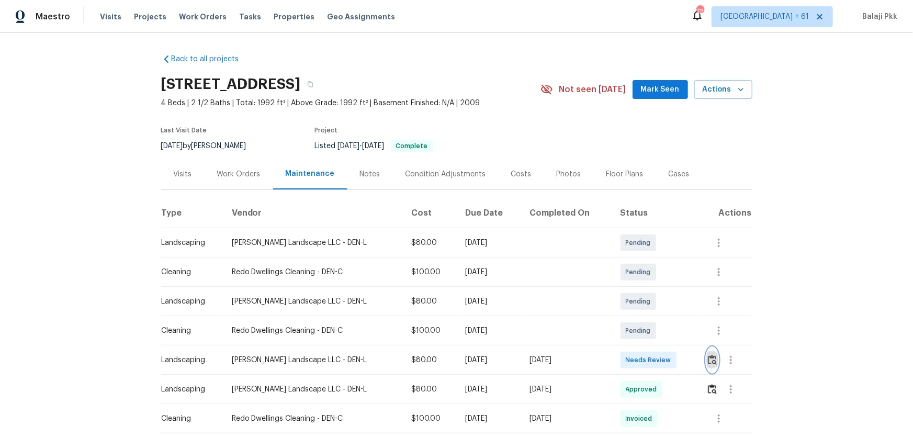
click at [650, 288] on button "button" at bounding box center [713, 360] width 12 height 25
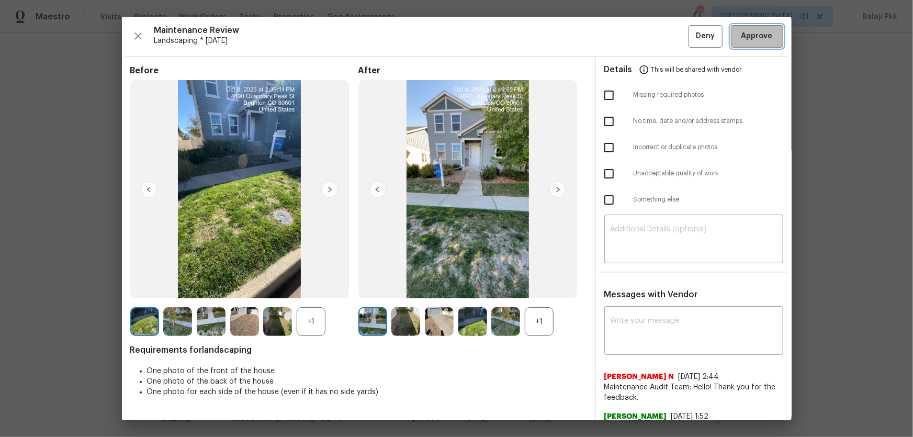
click at [650, 33] on span "Approve" at bounding box center [757, 36] width 31 height 13
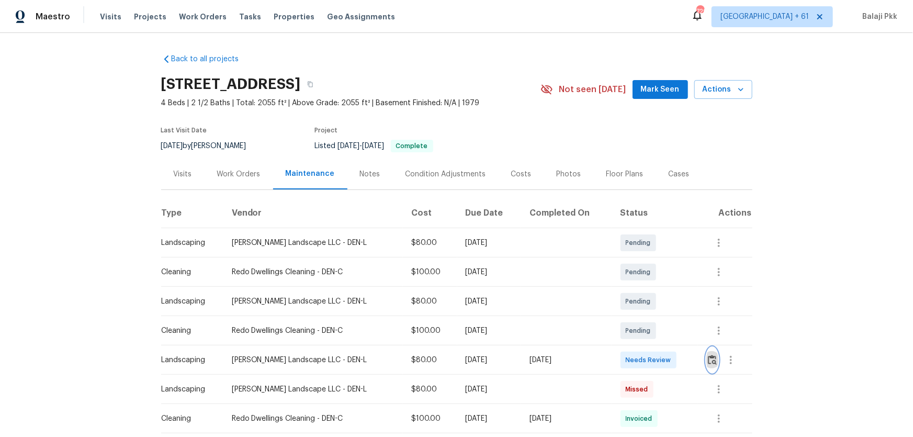
click at [650, 288] on img "button" at bounding box center [712, 360] width 9 height 10
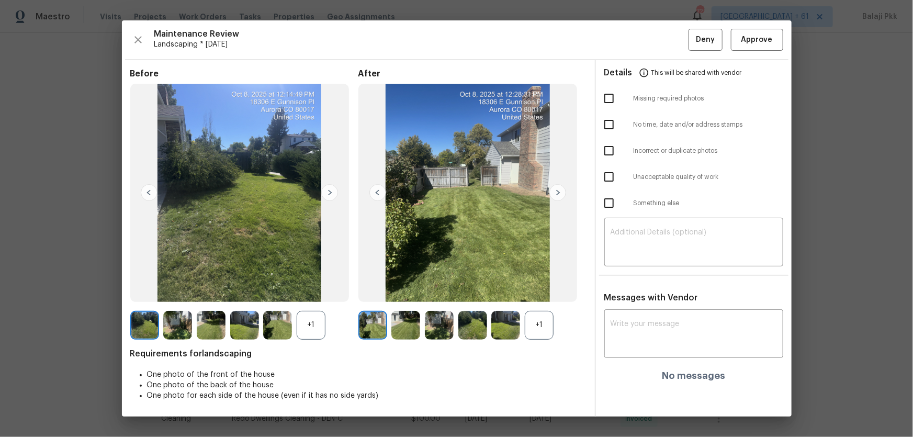
click at [546, 288] on div "+1" at bounding box center [539, 325] width 29 height 29
drag, startPoint x: 315, startPoint y: 325, endPoint x: 323, endPoint y: 132, distance: 192.8
click at [315, 288] on div "+1" at bounding box center [311, 325] width 29 height 29
click at [650, 42] on span "Approve" at bounding box center [758, 40] width 36 height 13
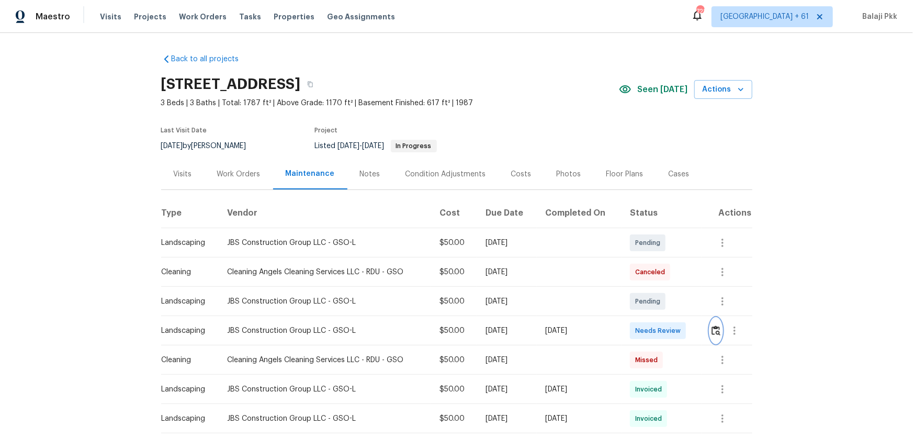
click at [650, 288] on img "button" at bounding box center [716, 331] width 9 height 10
